Goal: Task Accomplishment & Management: Manage account settings

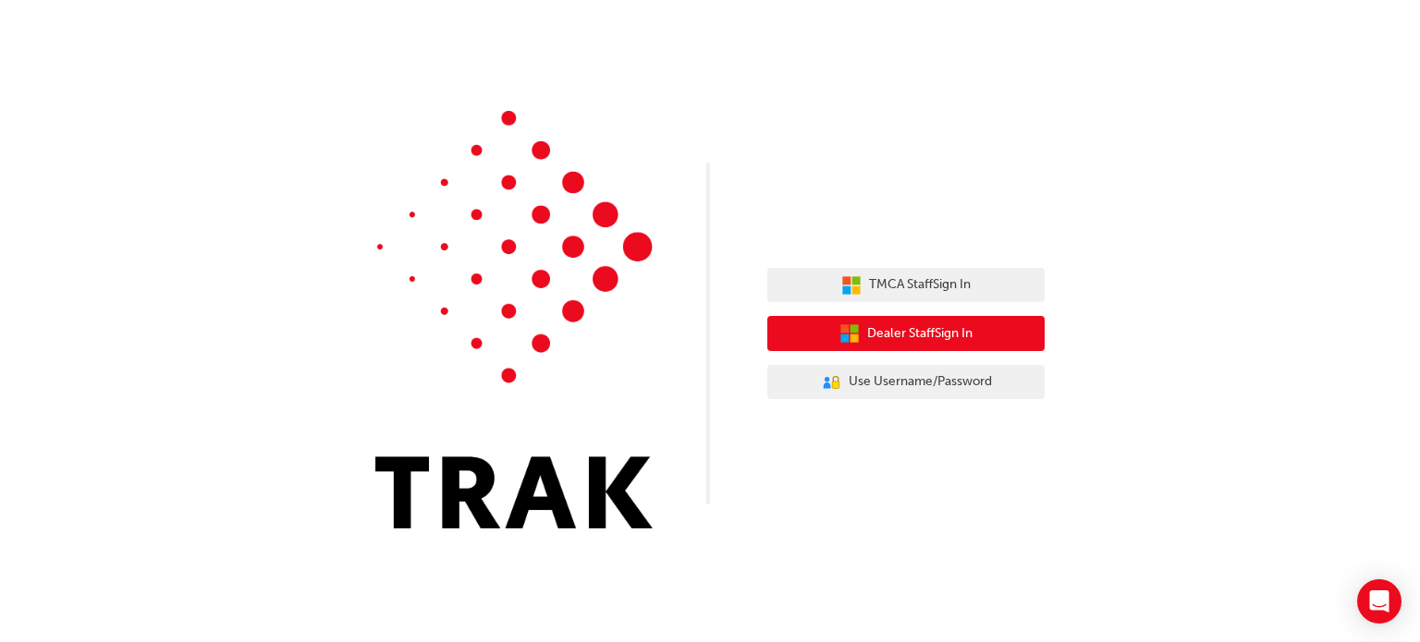
click at [983, 328] on button "Dealer Staff Sign In" at bounding box center [905, 333] width 277 height 35
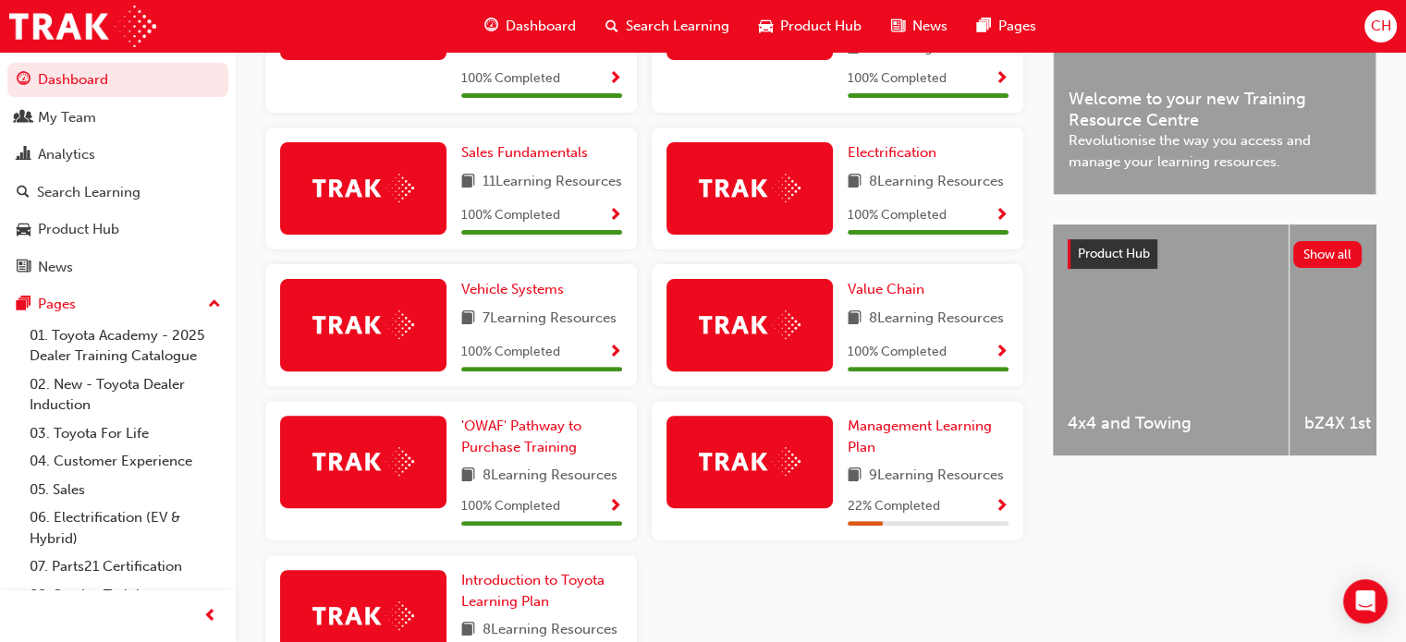
scroll to position [647, 0]
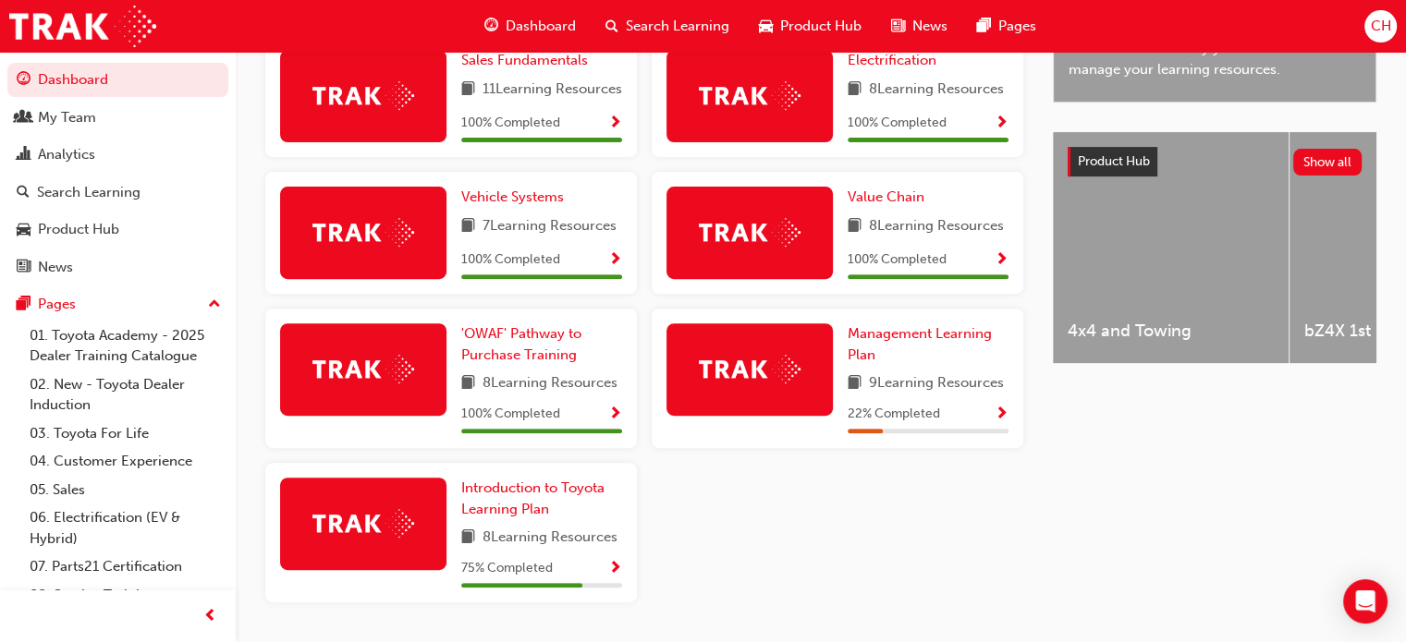
click at [1379, 29] on span "CH" at bounding box center [1380, 26] width 20 height 21
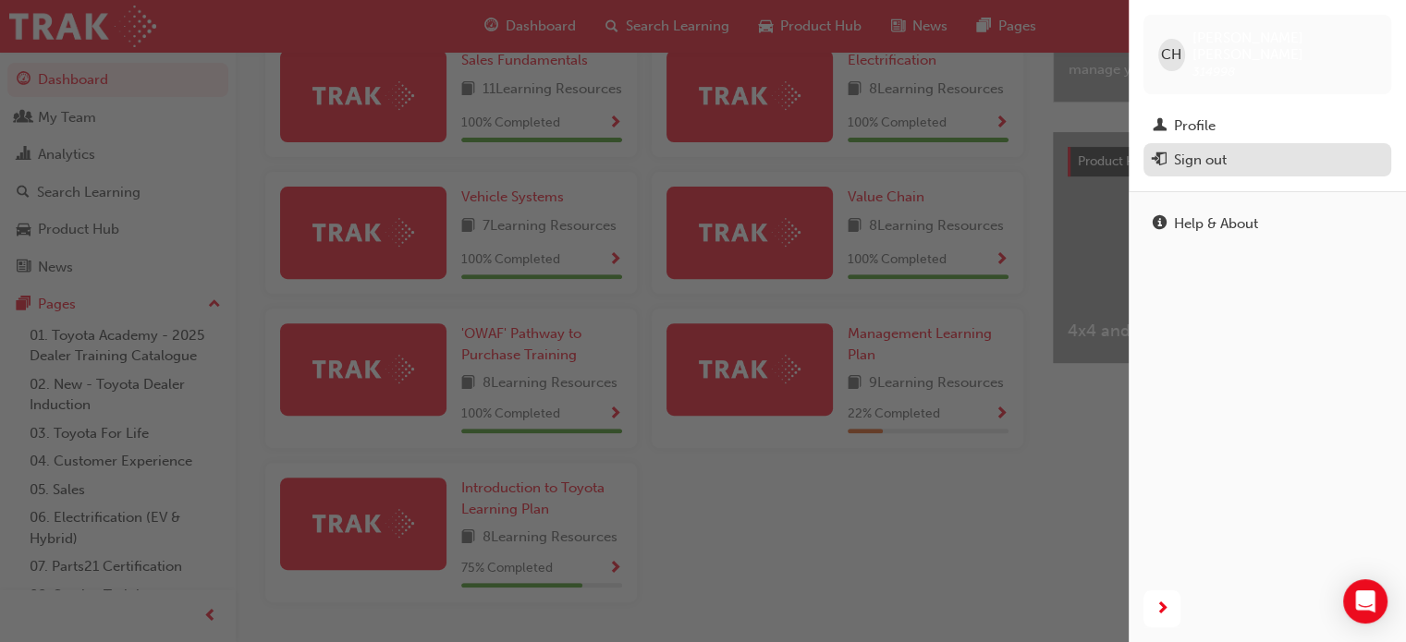
click at [1222, 150] on div "Sign out" at bounding box center [1200, 160] width 53 height 21
